Goal: Information Seeking & Learning: Learn about a topic

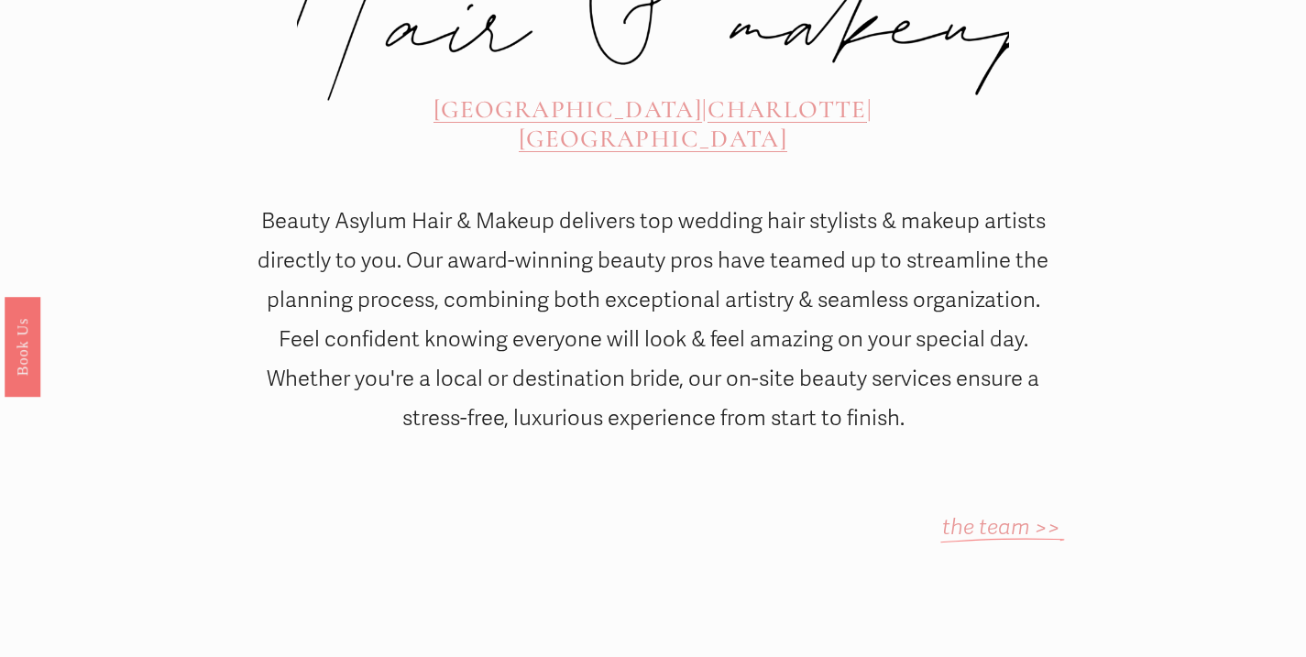
scroll to position [876, 0]
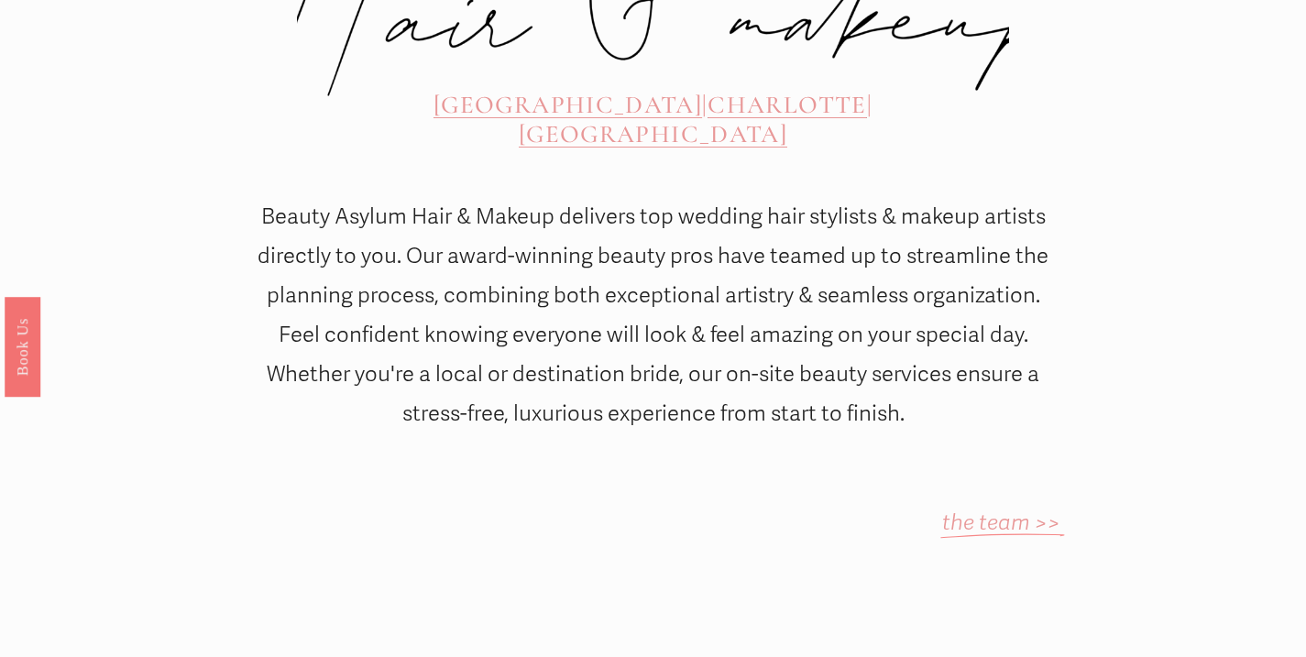
click at [438, 90] on span "[GEOGRAPHIC_DATA]" at bounding box center [568, 105] width 269 height 30
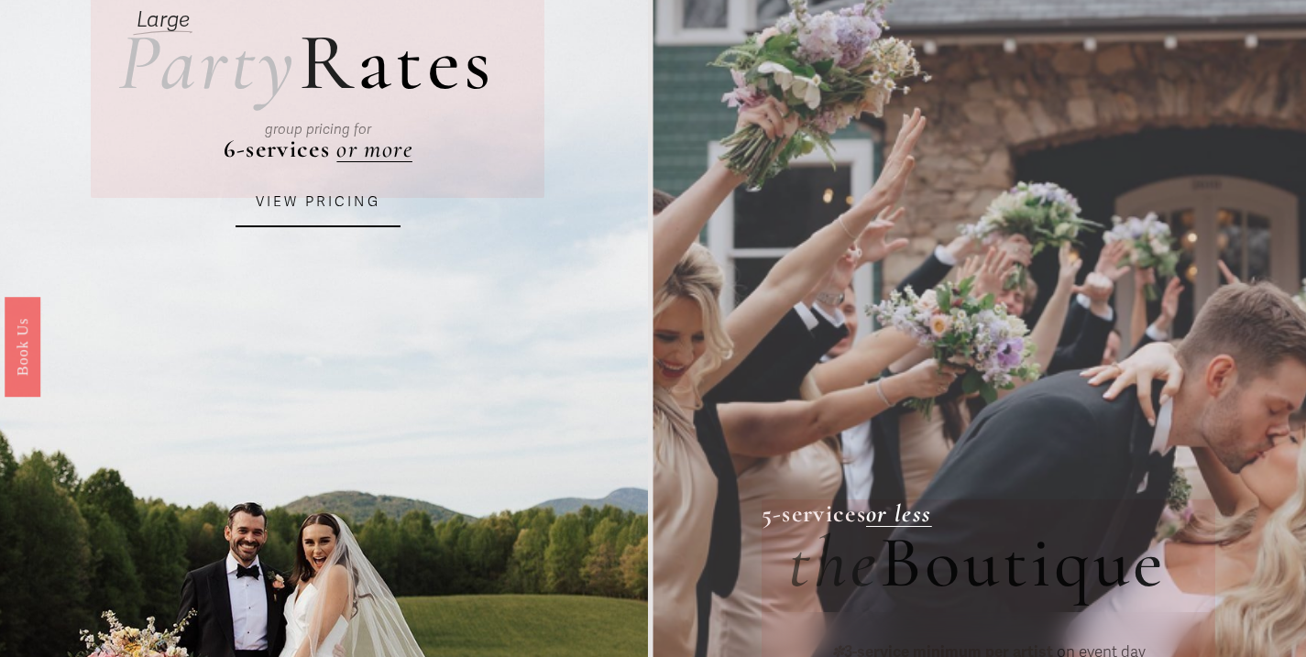
scroll to position [170, 0]
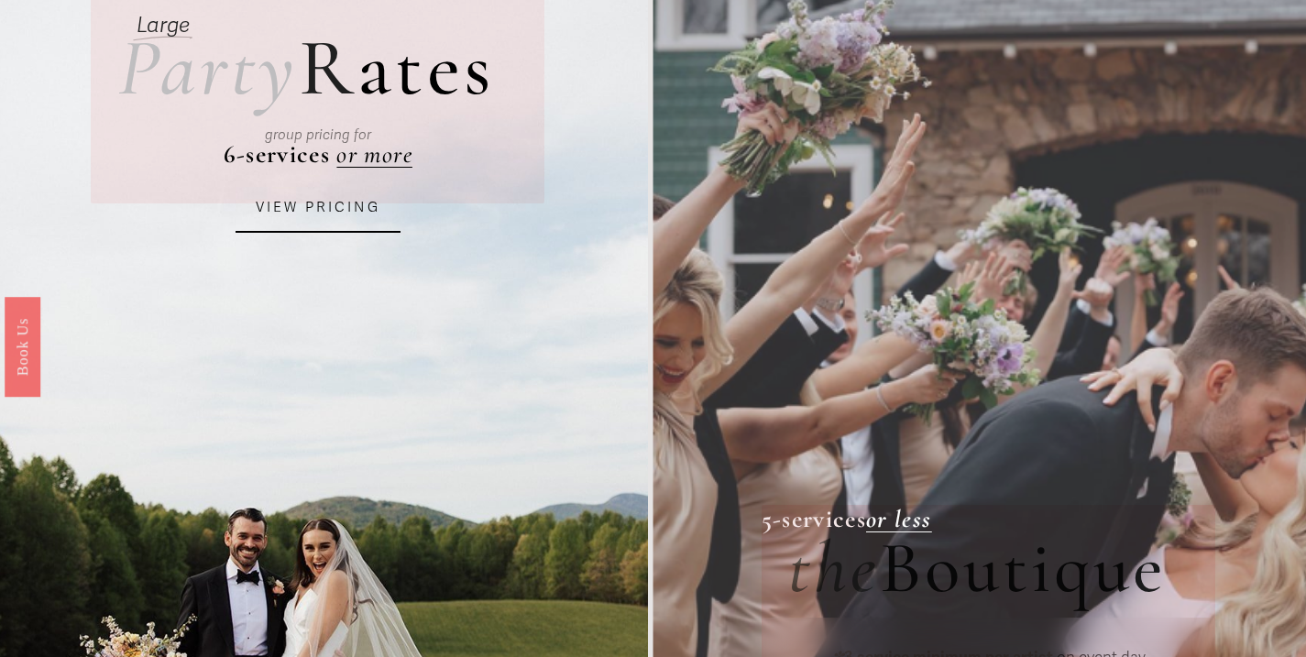
click at [329, 206] on link "VIEW PRICING" at bounding box center [318, 207] width 165 height 49
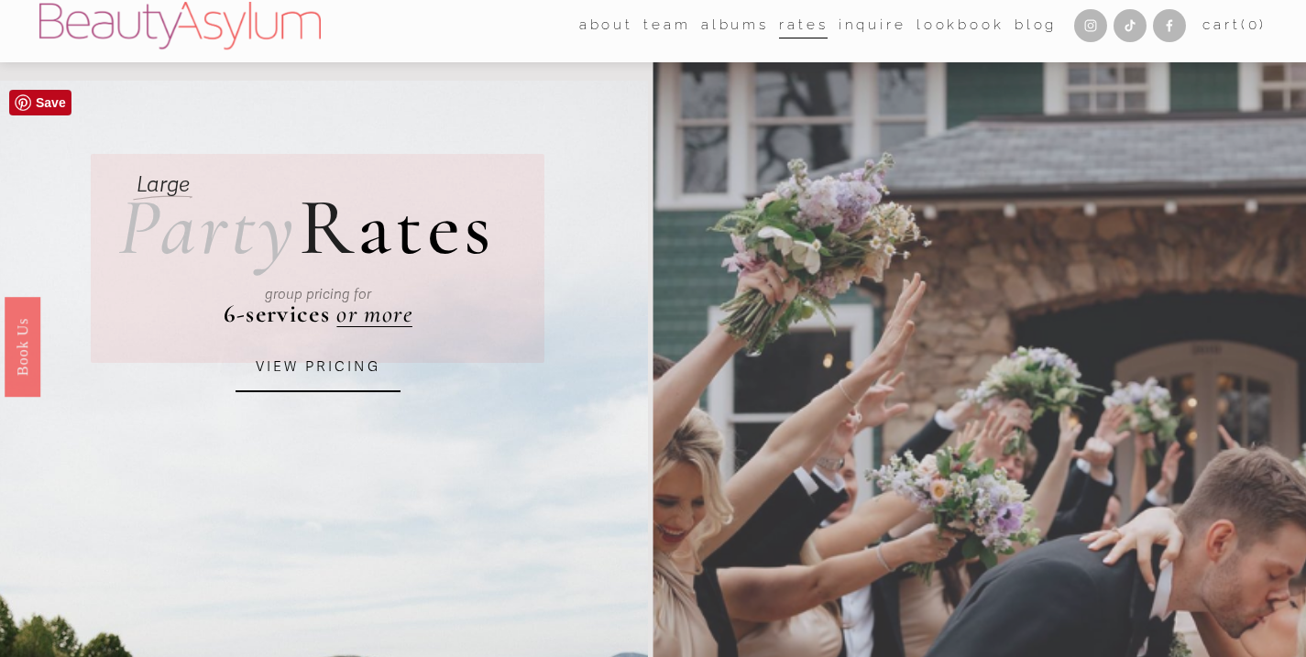
scroll to position [0, 0]
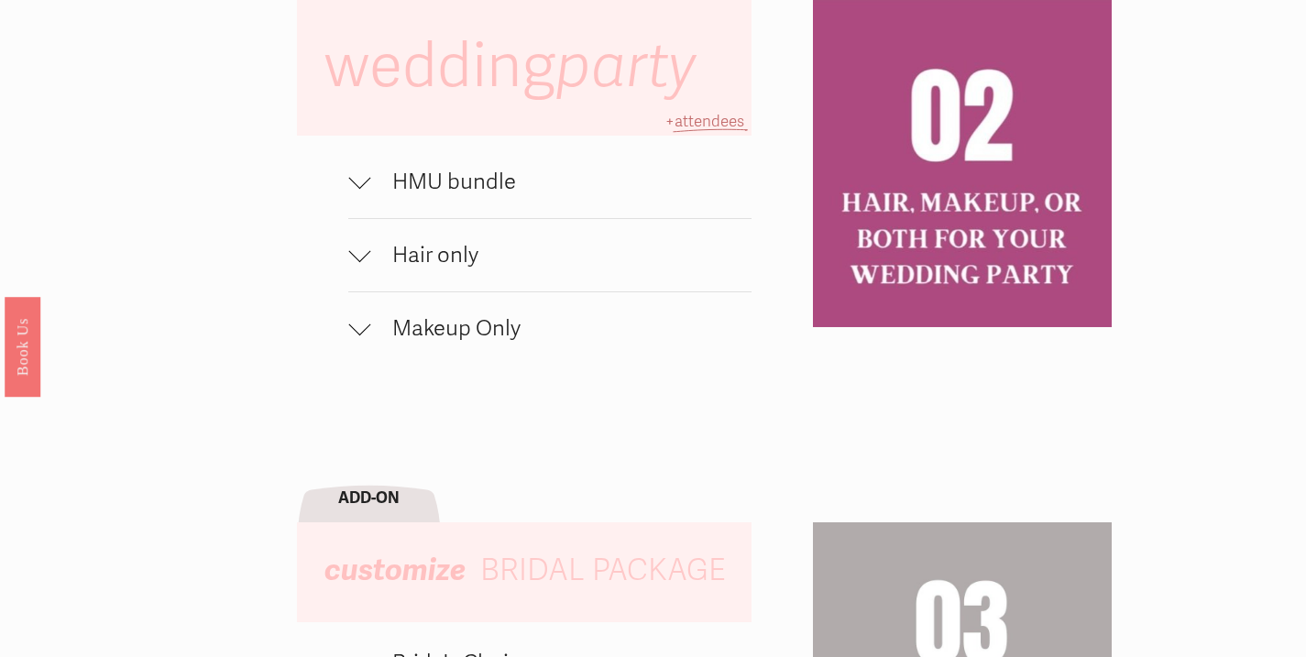
scroll to position [1226, 0]
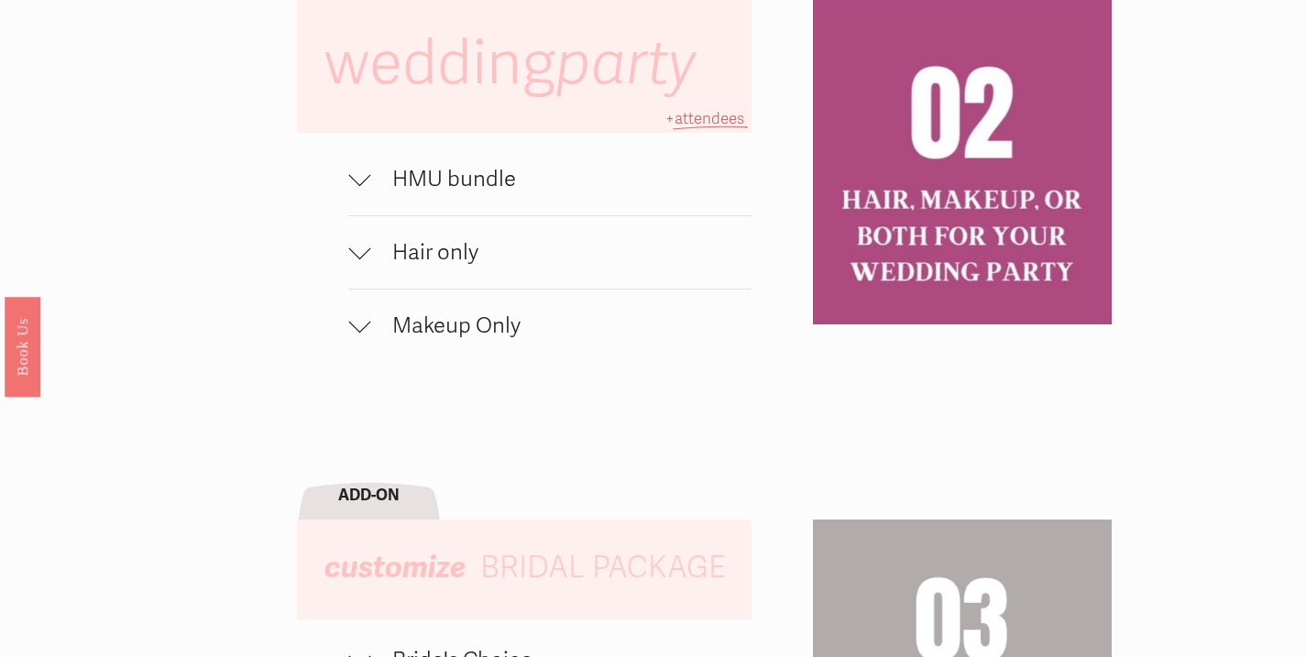
click at [358, 177] on div at bounding box center [359, 176] width 22 height 22
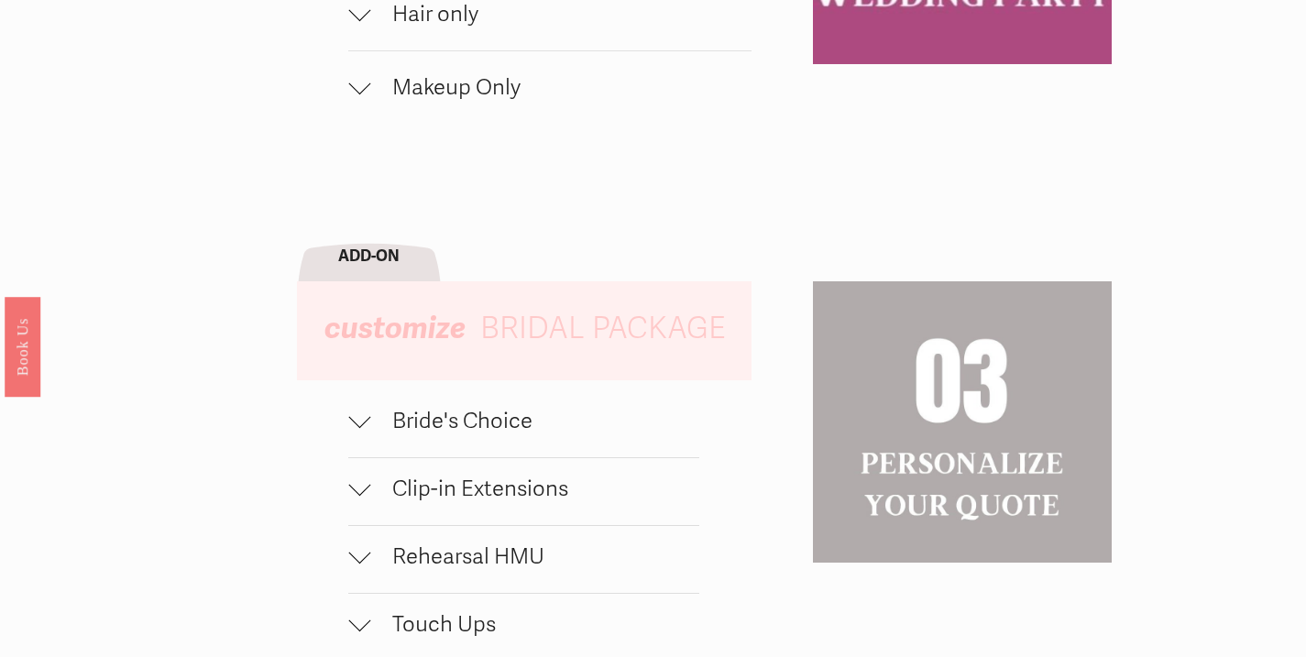
scroll to position [1621, 0]
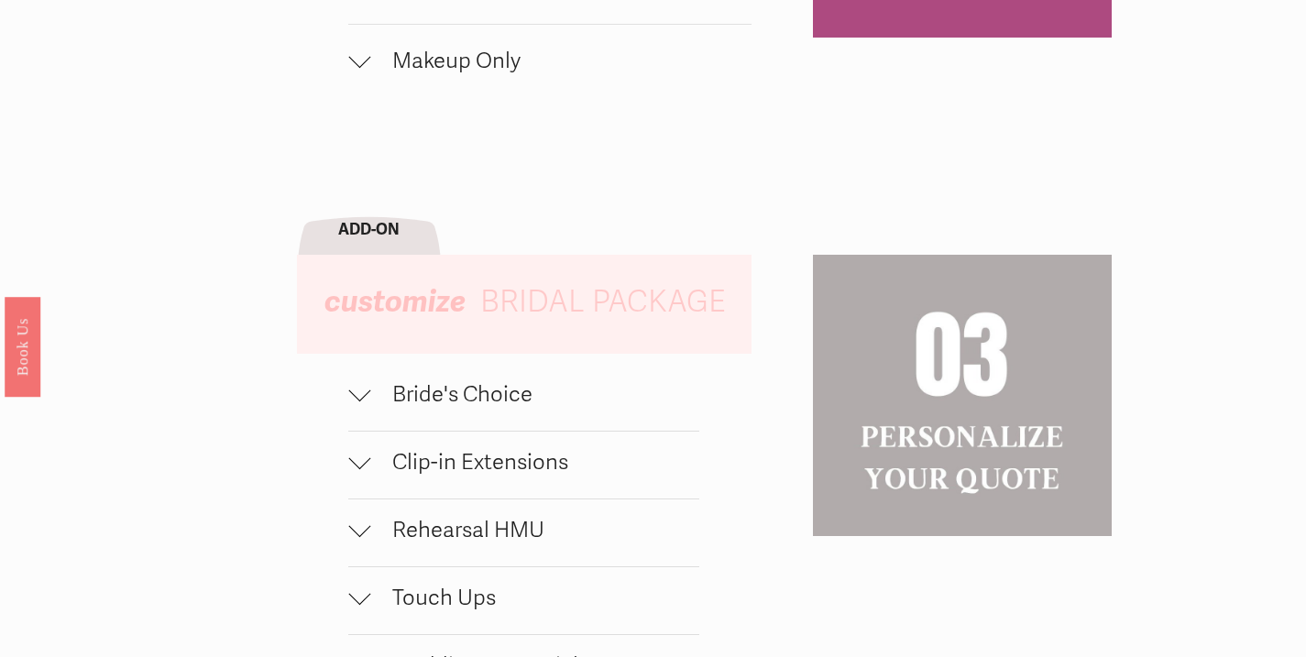
click at [398, 393] on span "Bride's Choice" at bounding box center [534, 394] width 329 height 27
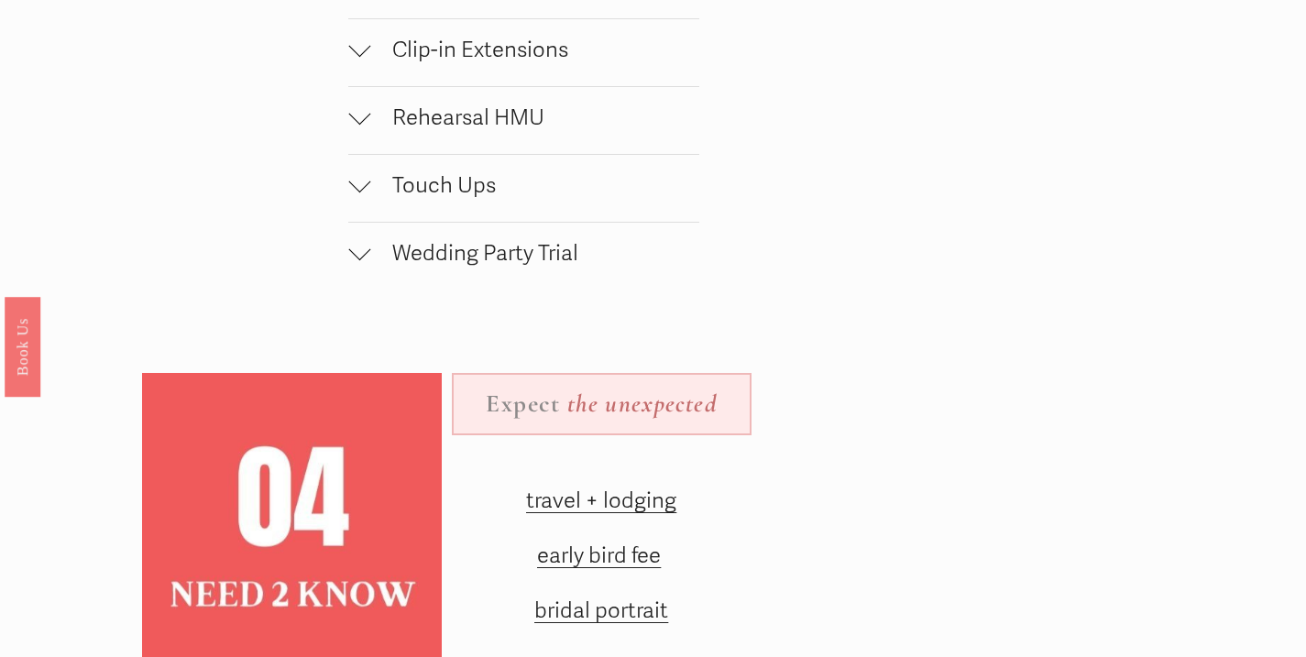
scroll to position [2138, 0]
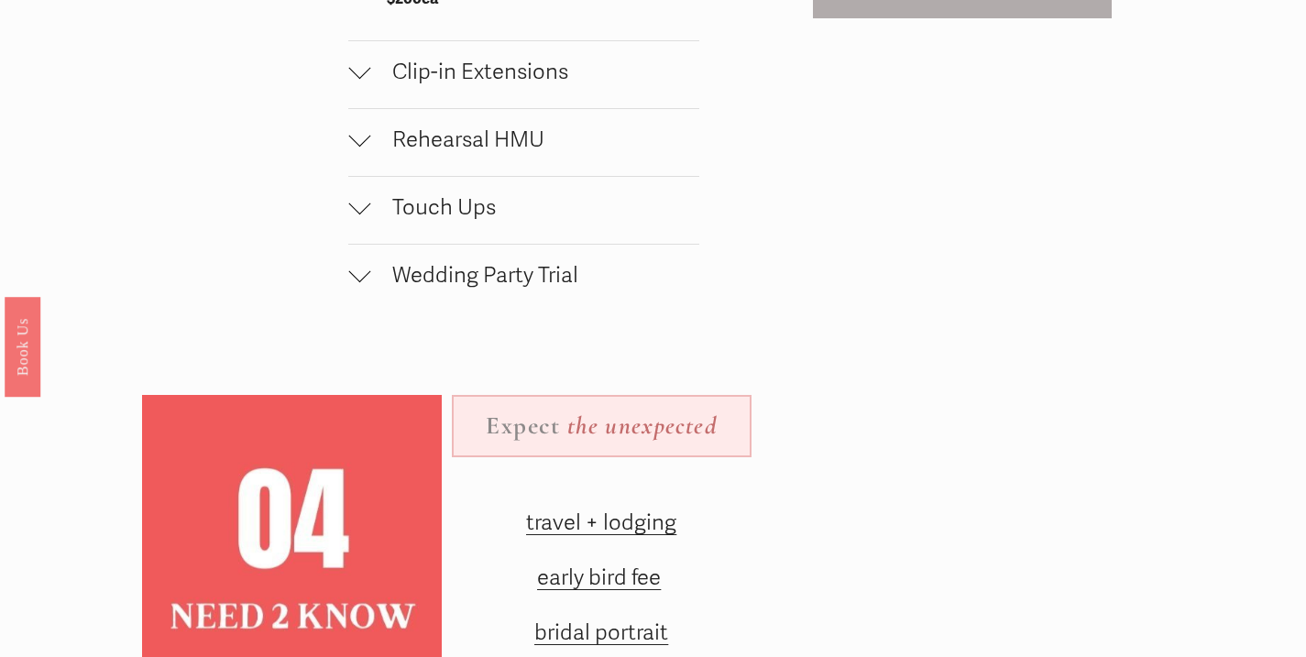
click at [365, 276] on div at bounding box center [359, 271] width 22 height 22
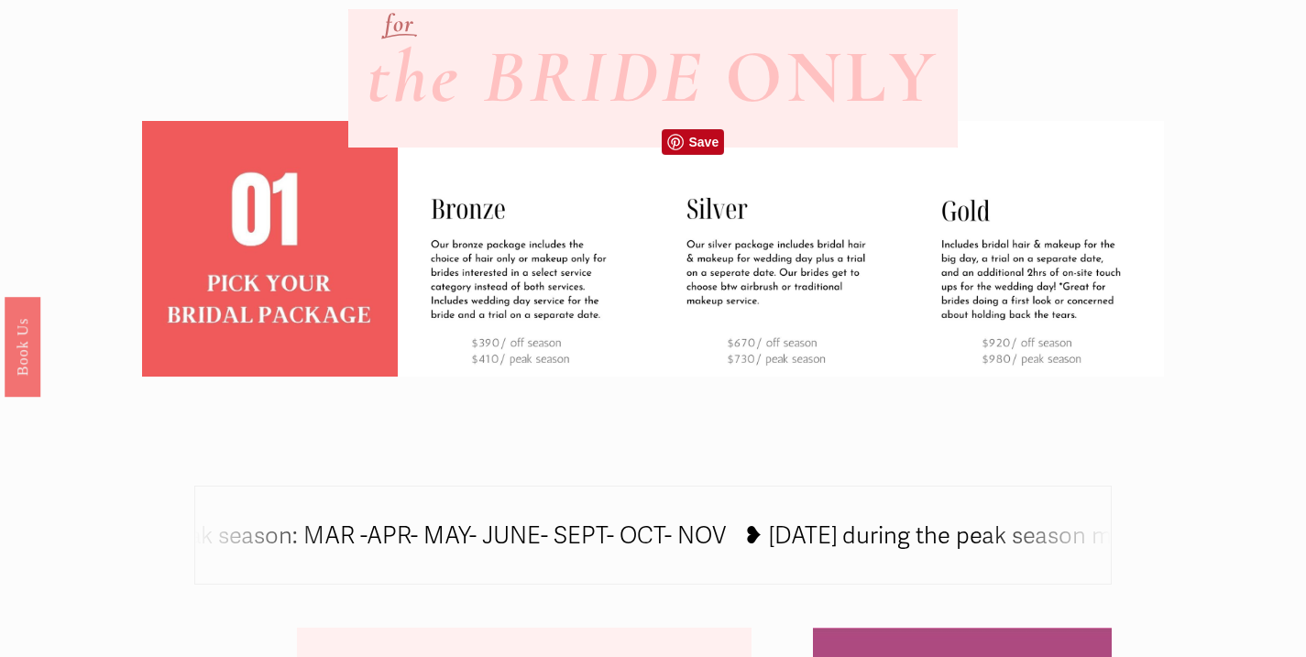
scroll to position [579, 0]
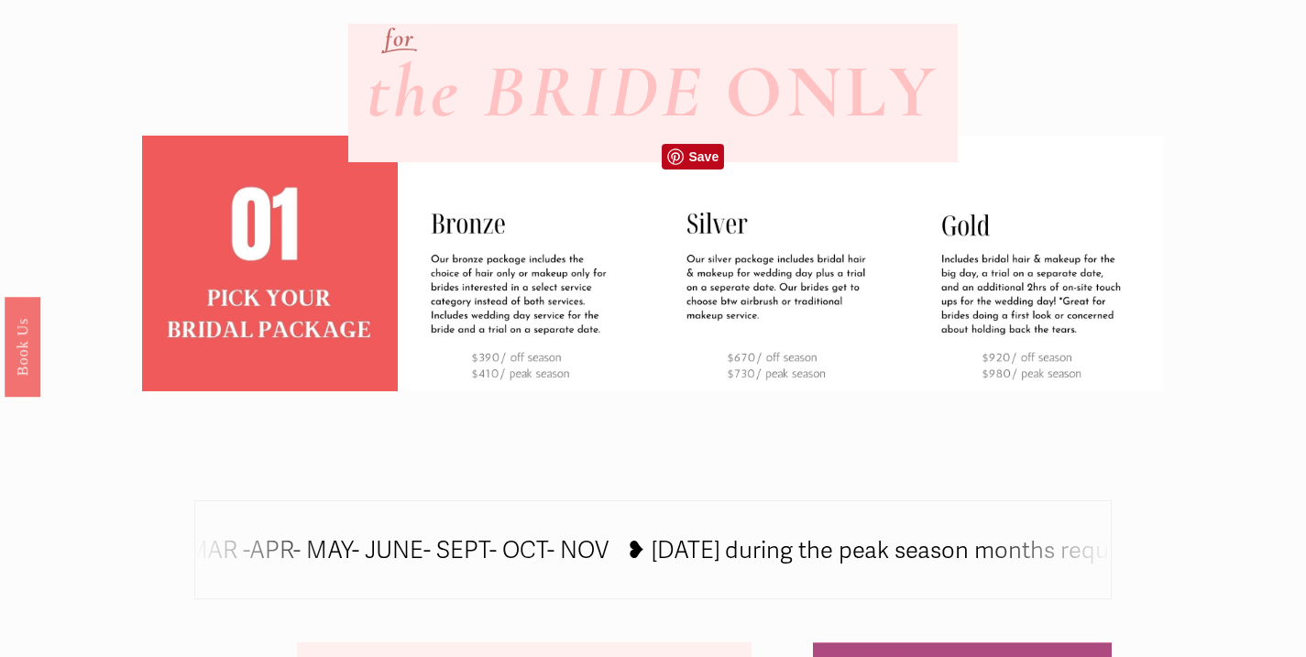
click at [764, 281] on img at bounding box center [782, 264] width 256 height 256
